Goal: Information Seeking & Learning: Learn about a topic

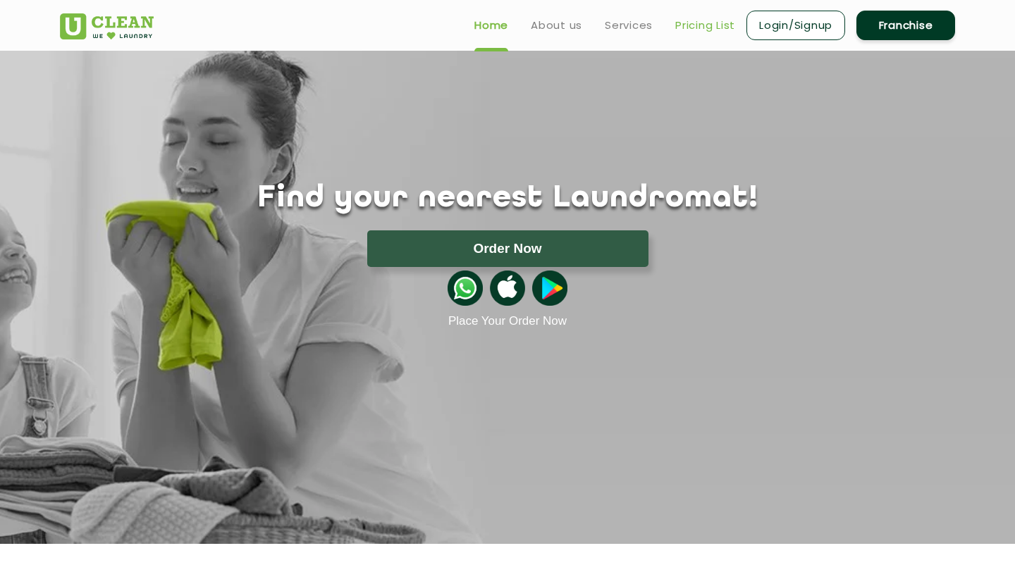
click at [697, 24] on link "Pricing List" at bounding box center [705, 25] width 60 height 17
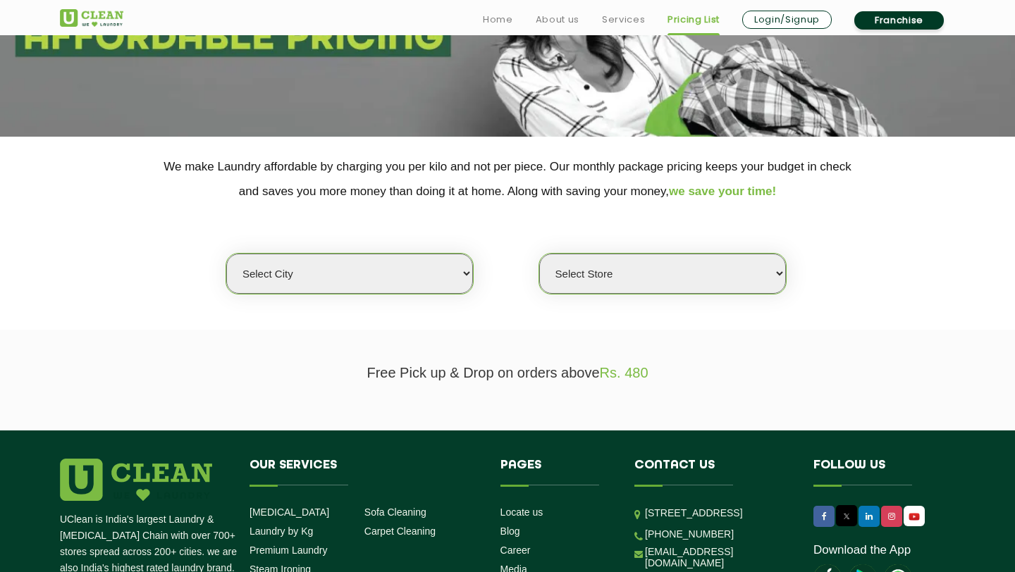
scroll to position [240, 0]
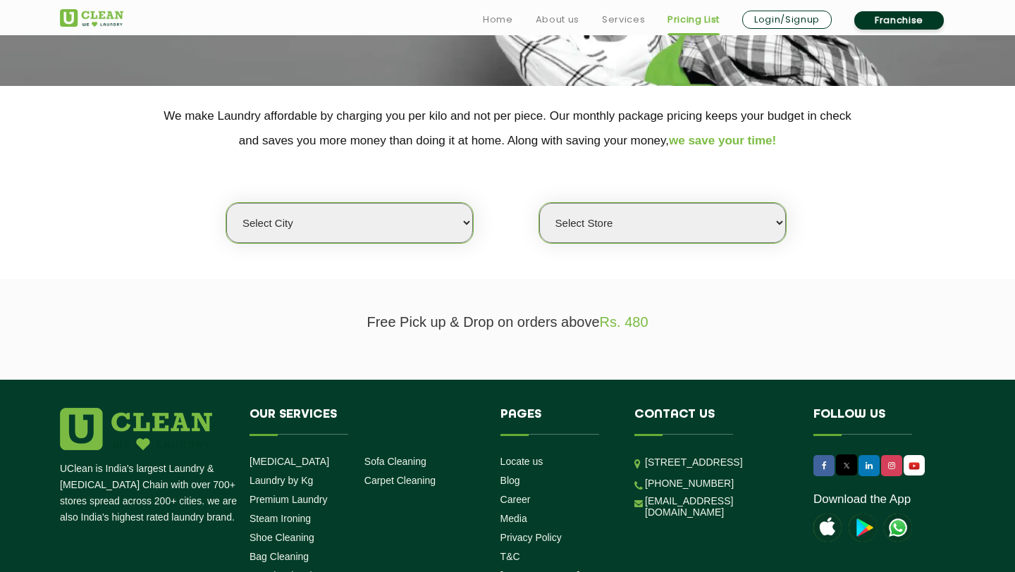
click at [370, 220] on select "Select city [GEOGRAPHIC_DATA] [GEOGRAPHIC_DATA] [GEOGRAPHIC_DATA] [GEOGRAPHIC_D…" at bounding box center [349, 223] width 247 height 40
select select "4"
click at [226, 203] on select "Select city [GEOGRAPHIC_DATA] [GEOGRAPHIC_DATA] [GEOGRAPHIC_DATA] [GEOGRAPHIC_D…" at bounding box center [349, 223] width 247 height 40
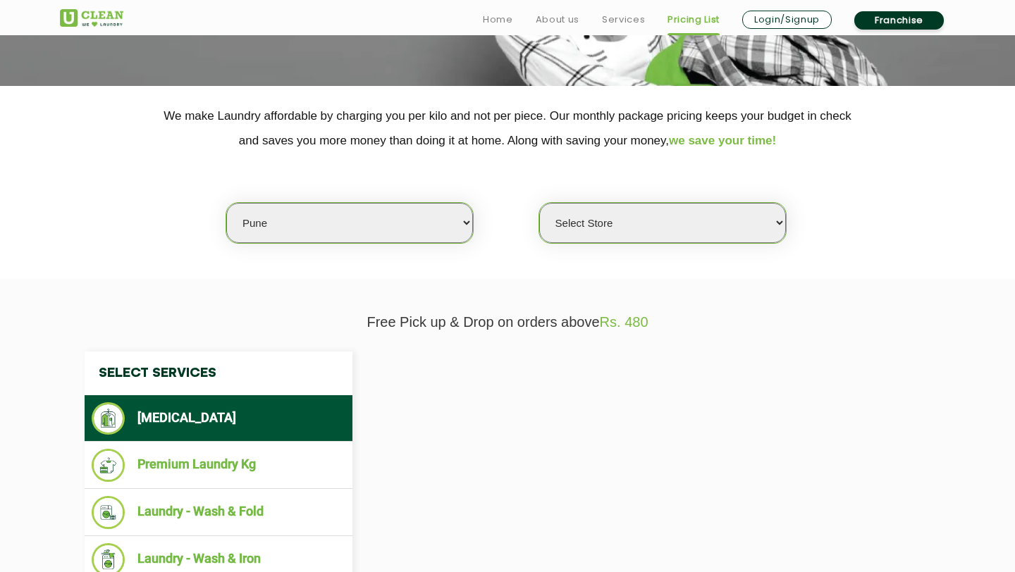
click at [622, 228] on select "Select Store" at bounding box center [662, 223] width 247 height 40
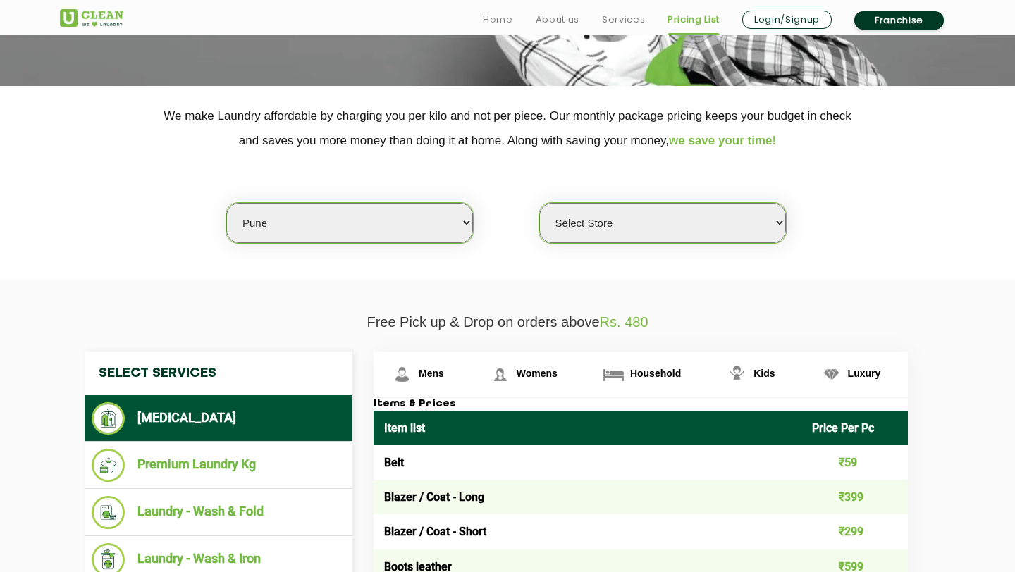
select select "333"
click at [539, 203] on select "Select Store [GEOGRAPHIC_DATA] [GEOGRAPHIC_DATA] [GEOGRAPHIC_DATA] [GEOGRAPHIC_…" at bounding box center [662, 223] width 247 height 40
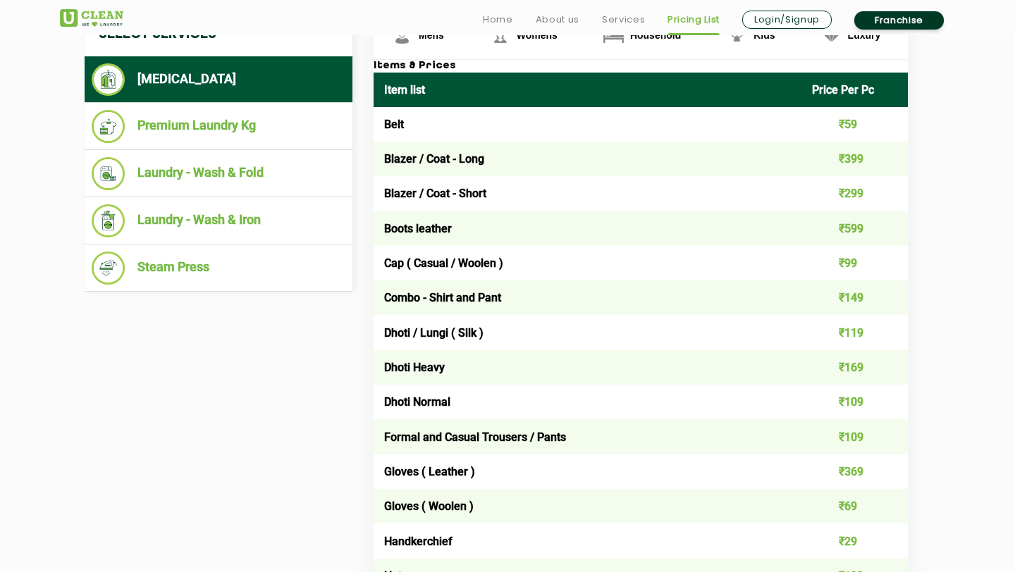
scroll to position [578, 0]
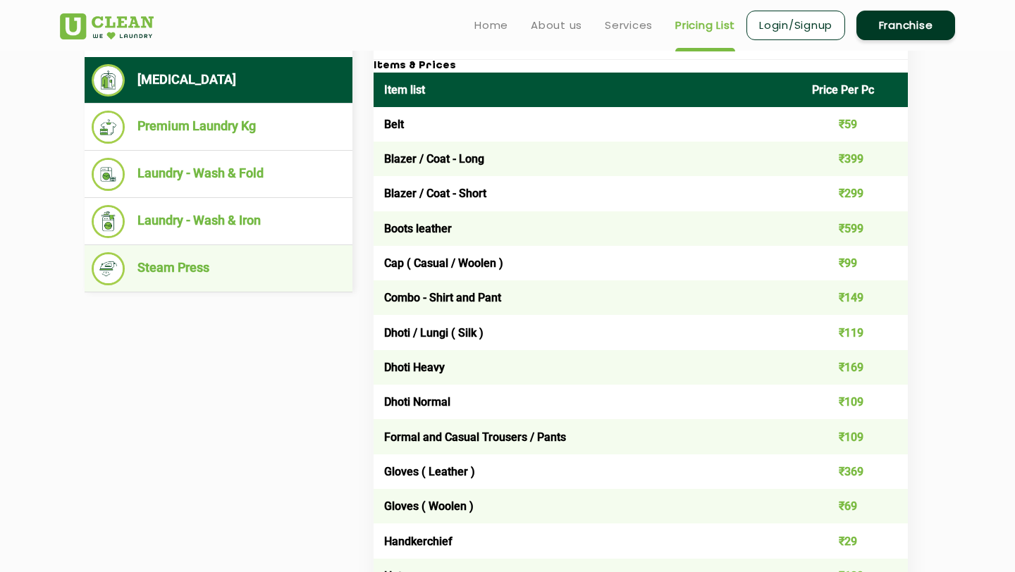
click at [247, 273] on li "Steam Press" at bounding box center [219, 268] width 254 height 33
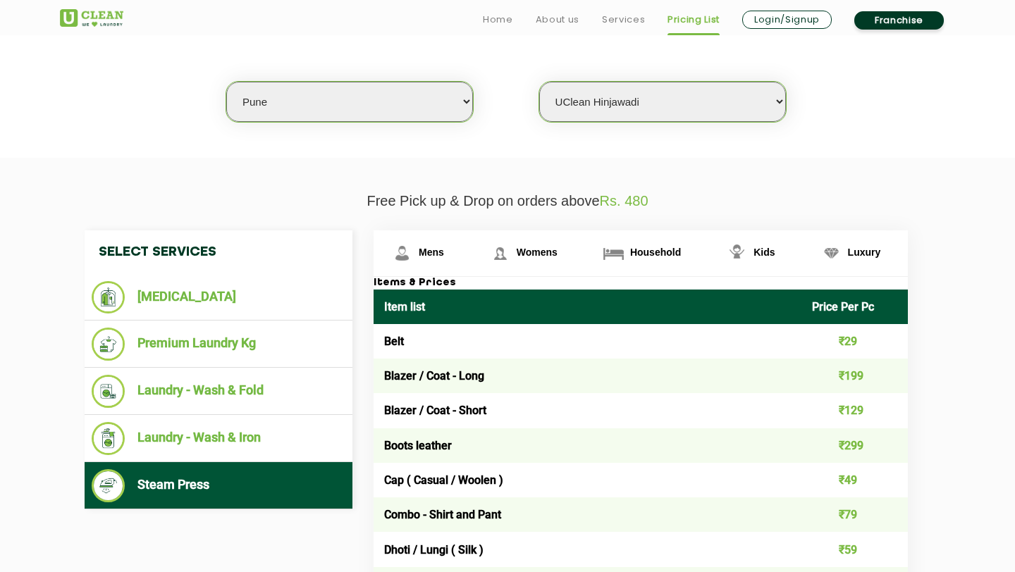
scroll to position [405, 0]
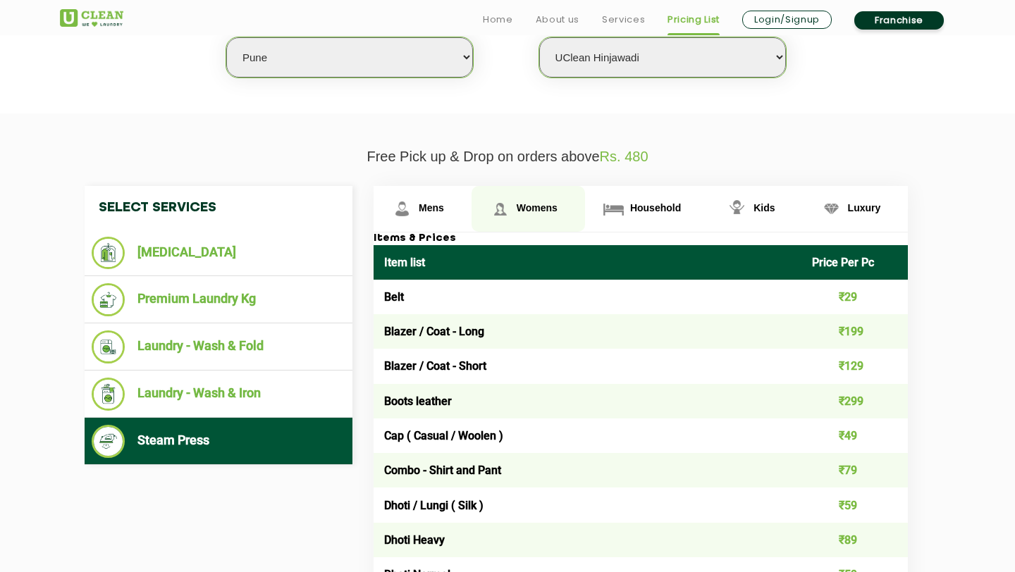
click at [512, 204] on img at bounding box center [500, 209] width 25 height 25
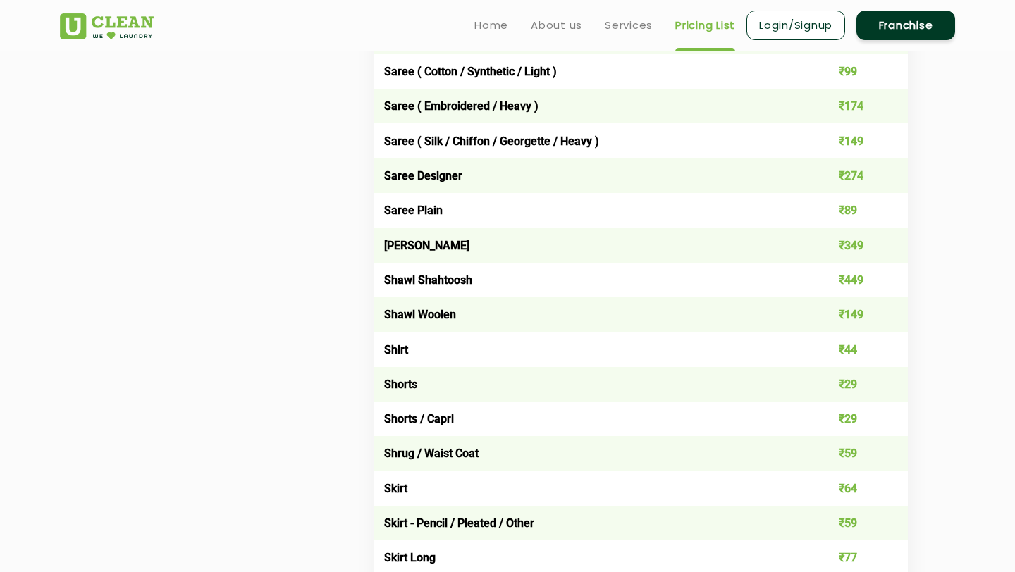
scroll to position [4101, 0]
